Goal: Information Seeking & Learning: Learn about a topic

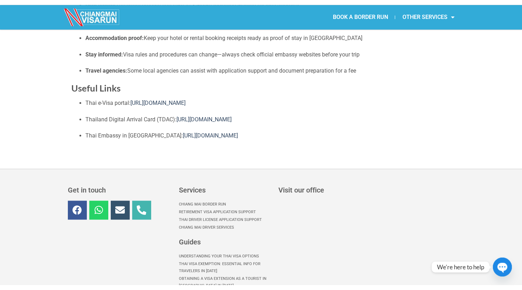
scroll to position [819, 0]
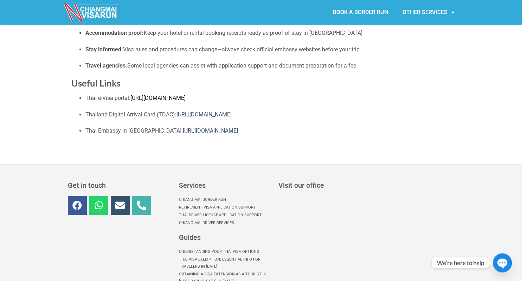
click at [176, 99] on link "https://www.thaievisa.go.th/" at bounding box center [157, 97] width 55 height 7
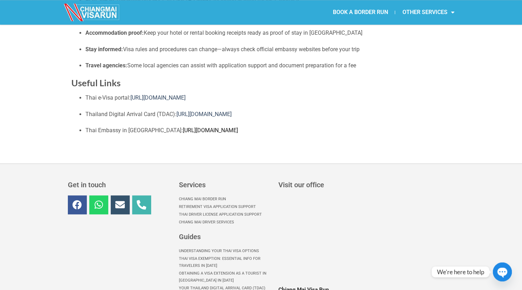
click at [183, 128] on link "https://vientiane.thaiembassy.org/" at bounding box center [210, 130] width 55 height 7
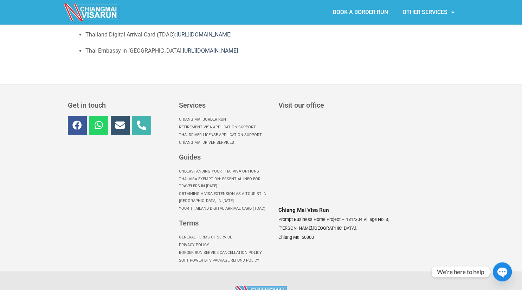
scroll to position [899, 0]
click at [205, 177] on link "Thai Visa Exemption: Essential Info for Travelers in [DATE]" at bounding box center [225, 182] width 92 height 15
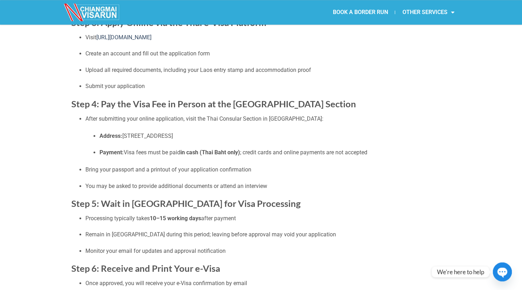
scroll to position [258, 0]
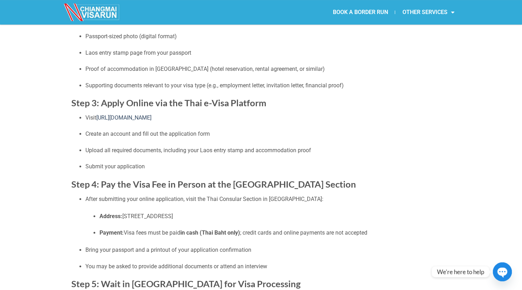
click at [126, 150] on p "Upload all required documents, including your Laos entry stamp and accommodatio…" at bounding box center [267, 150] width 365 height 9
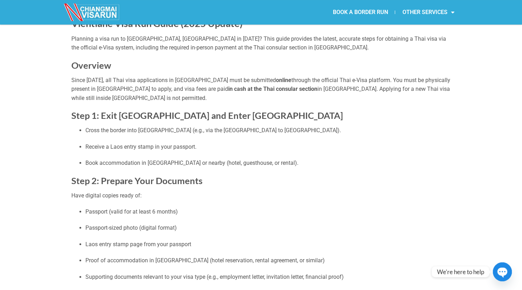
scroll to position [0, 0]
